Goal: Task Accomplishment & Management: Use online tool/utility

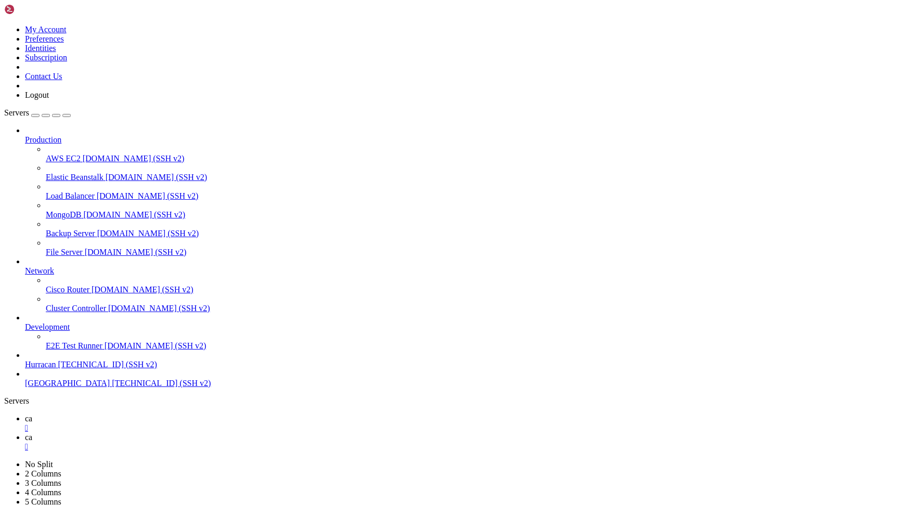
scroll to position [5155, 0]
click at [63, 369] on span "[TECHNICAL_ID] (SSH v2)" at bounding box center [107, 364] width 99 height 9
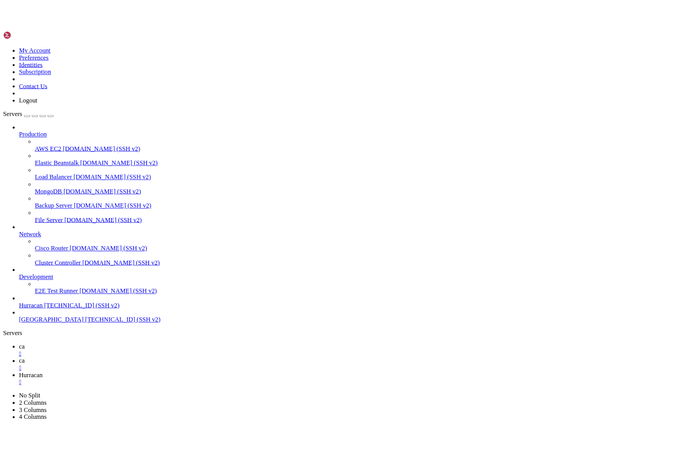
scroll to position [5110, 0]
